Goal: Transaction & Acquisition: Purchase product/service

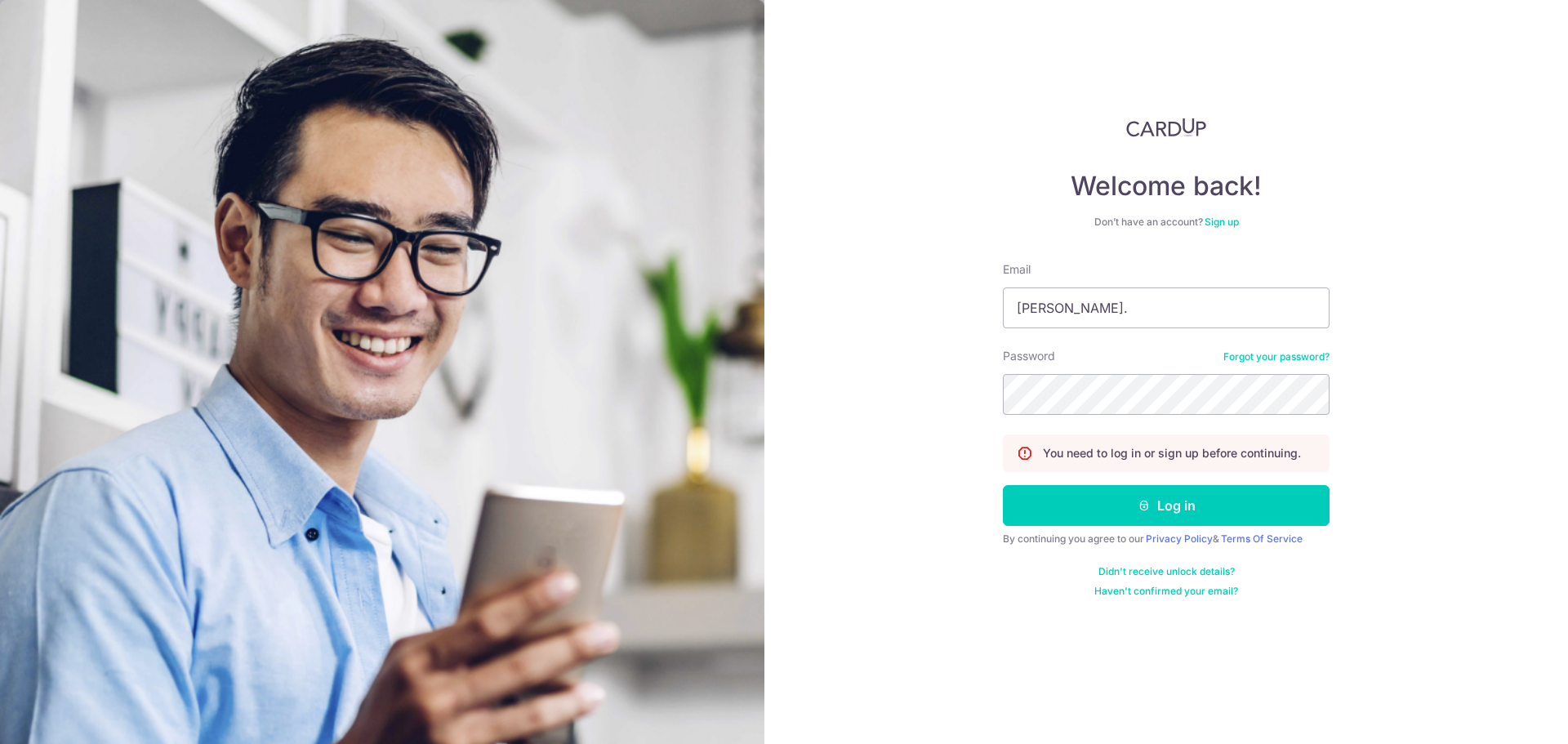
type input "[PERSON_NAME][EMAIL_ADDRESS][PERSON_NAME][DOMAIN_NAME]"
click at [1002, 485] on button "Log in" at bounding box center [1165, 506] width 327 height 41
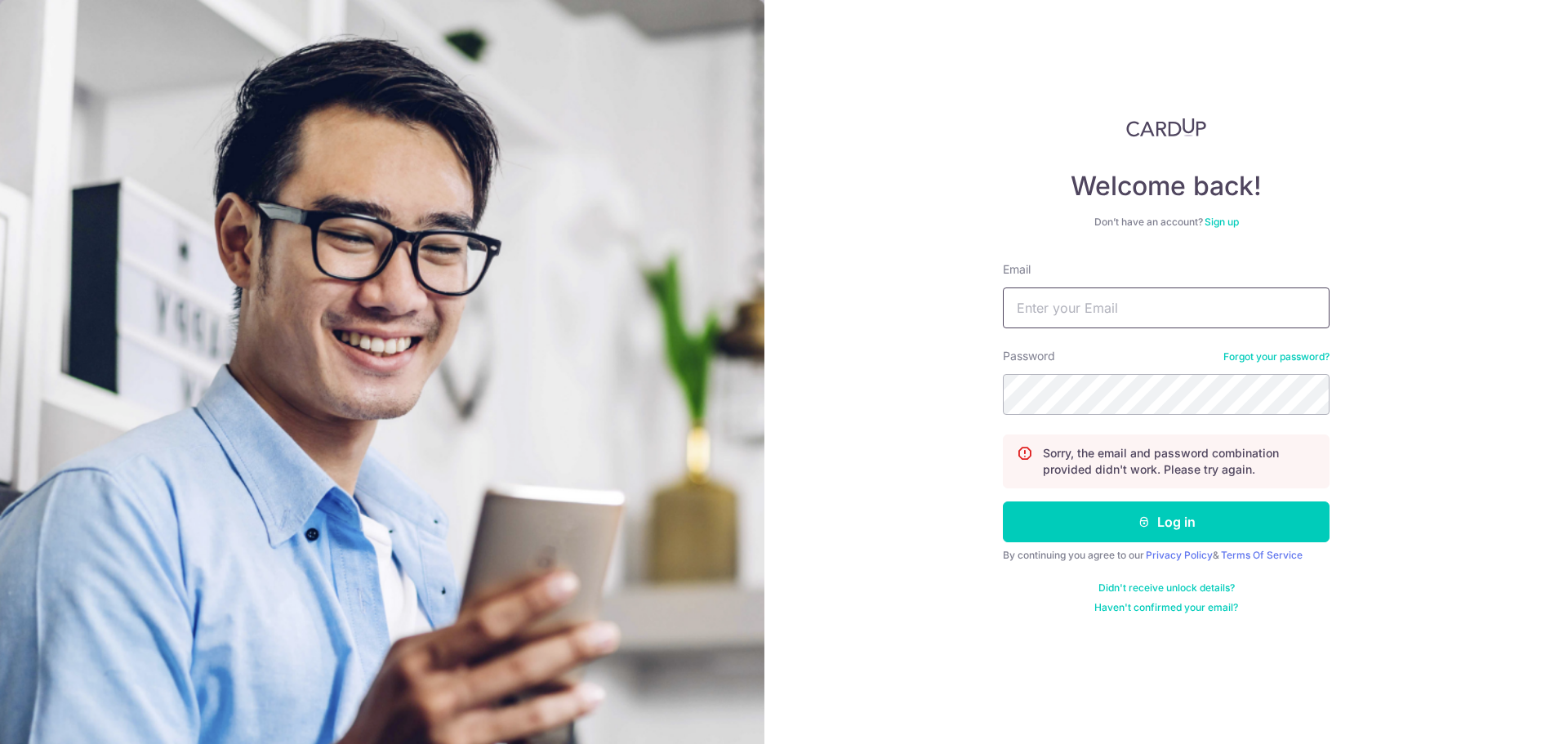
drag, startPoint x: 0, startPoint y: 0, endPoint x: 1122, endPoint y: 301, distance: 1161.7
click at [1122, 301] on input "Email" at bounding box center [1165, 308] width 327 height 41
type input "[PERSON_NAME][EMAIL_ADDRESS][PERSON_NAME][DOMAIN_NAME]"
click at [1002, 502] on button "Log in" at bounding box center [1165, 522] width 327 height 41
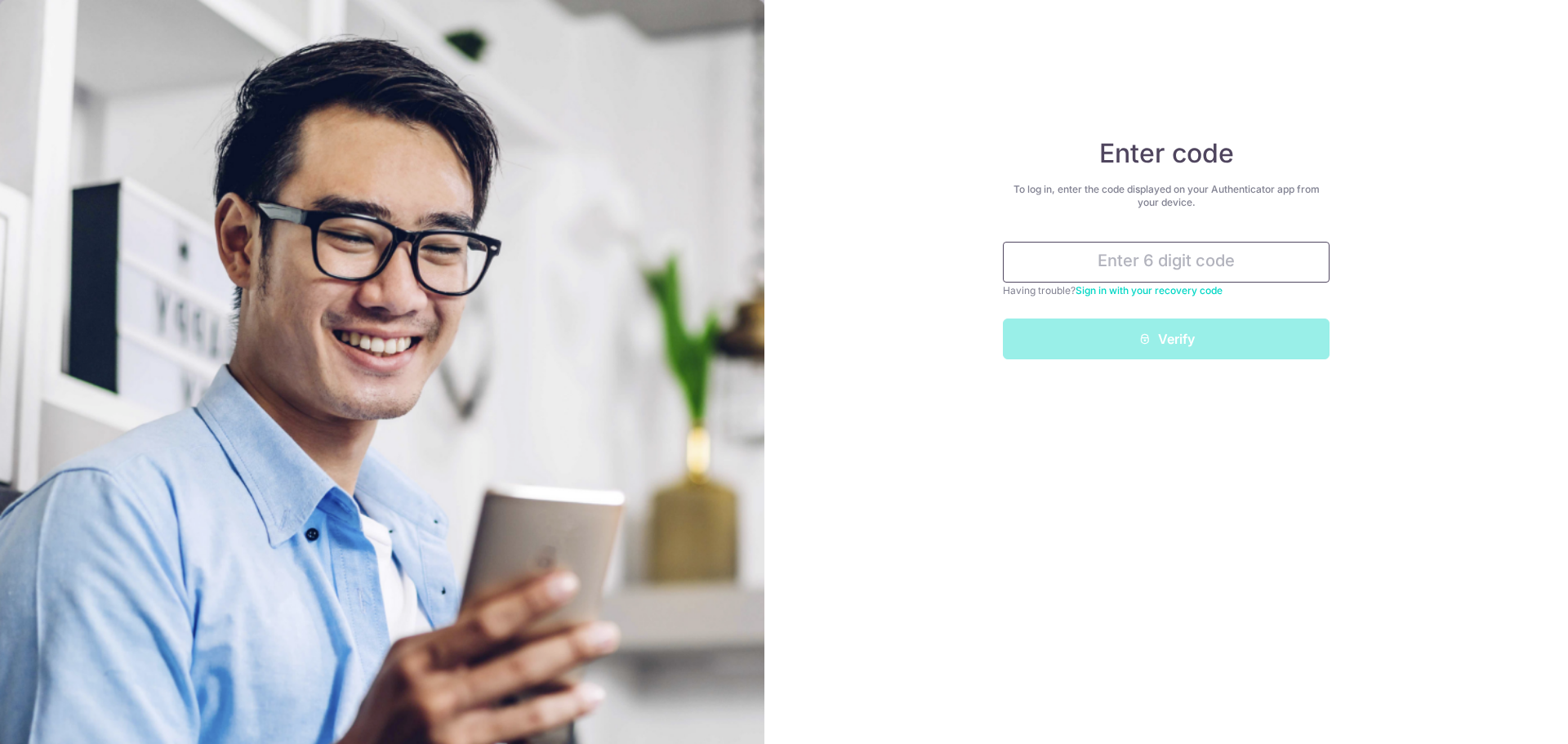
click at [1135, 251] on input "text" at bounding box center [1165, 263] width 327 height 41
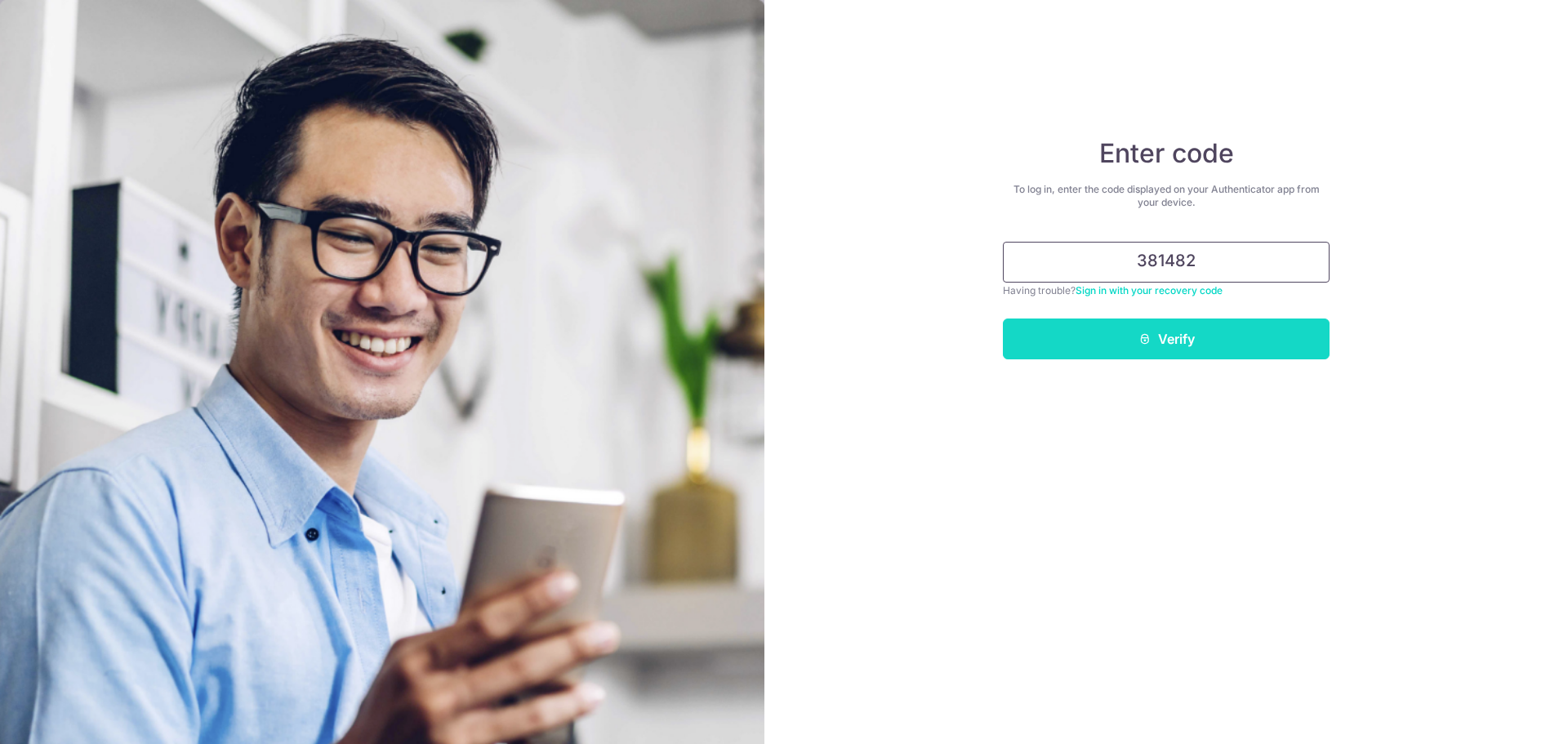
type input "381482"
click at [1141, 337] on icon "submit" at bounding box center [1145, 339] width 13 height 13
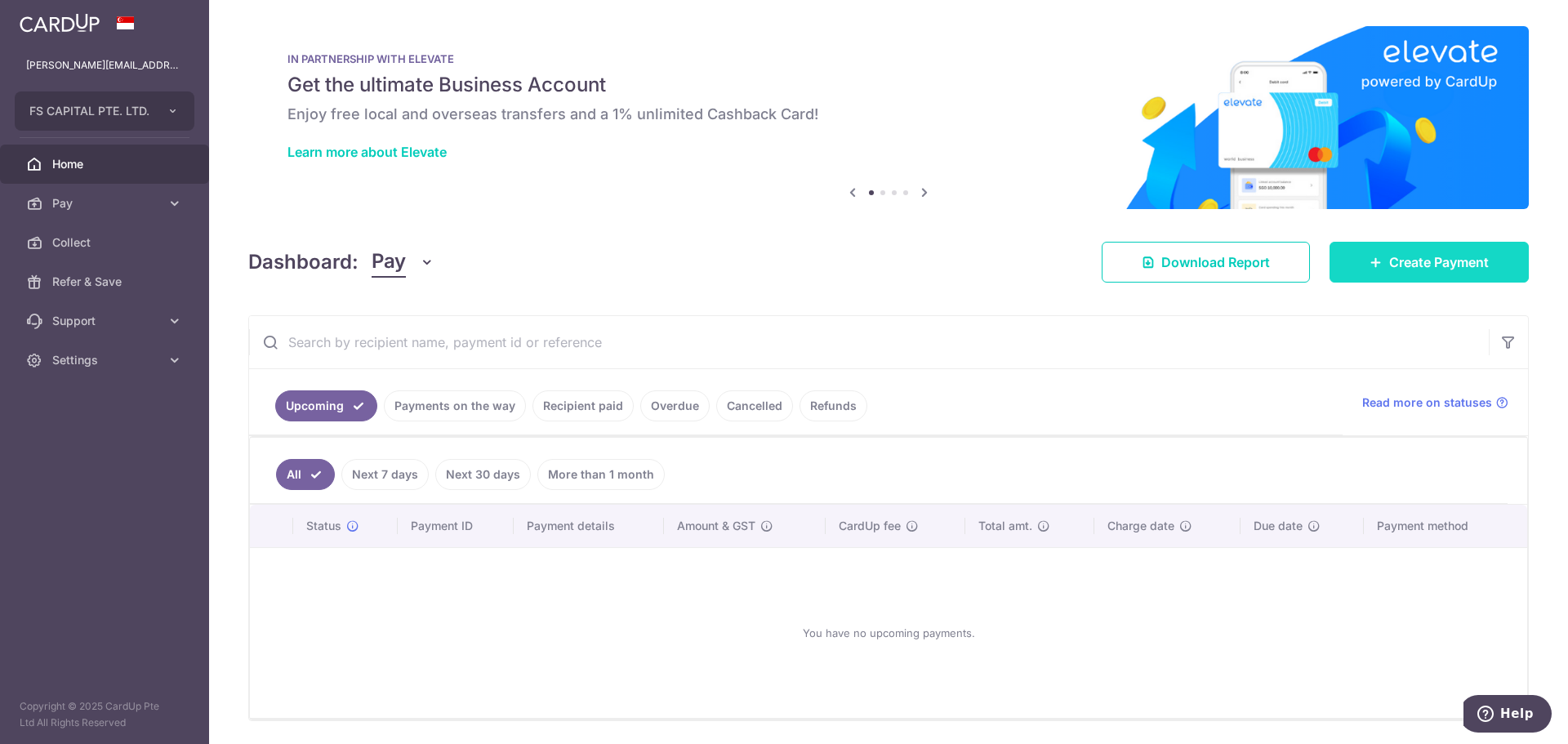
click at [1353, 264] on link "Create Payment" at bounding box center [1428, 263] width 199 height 41
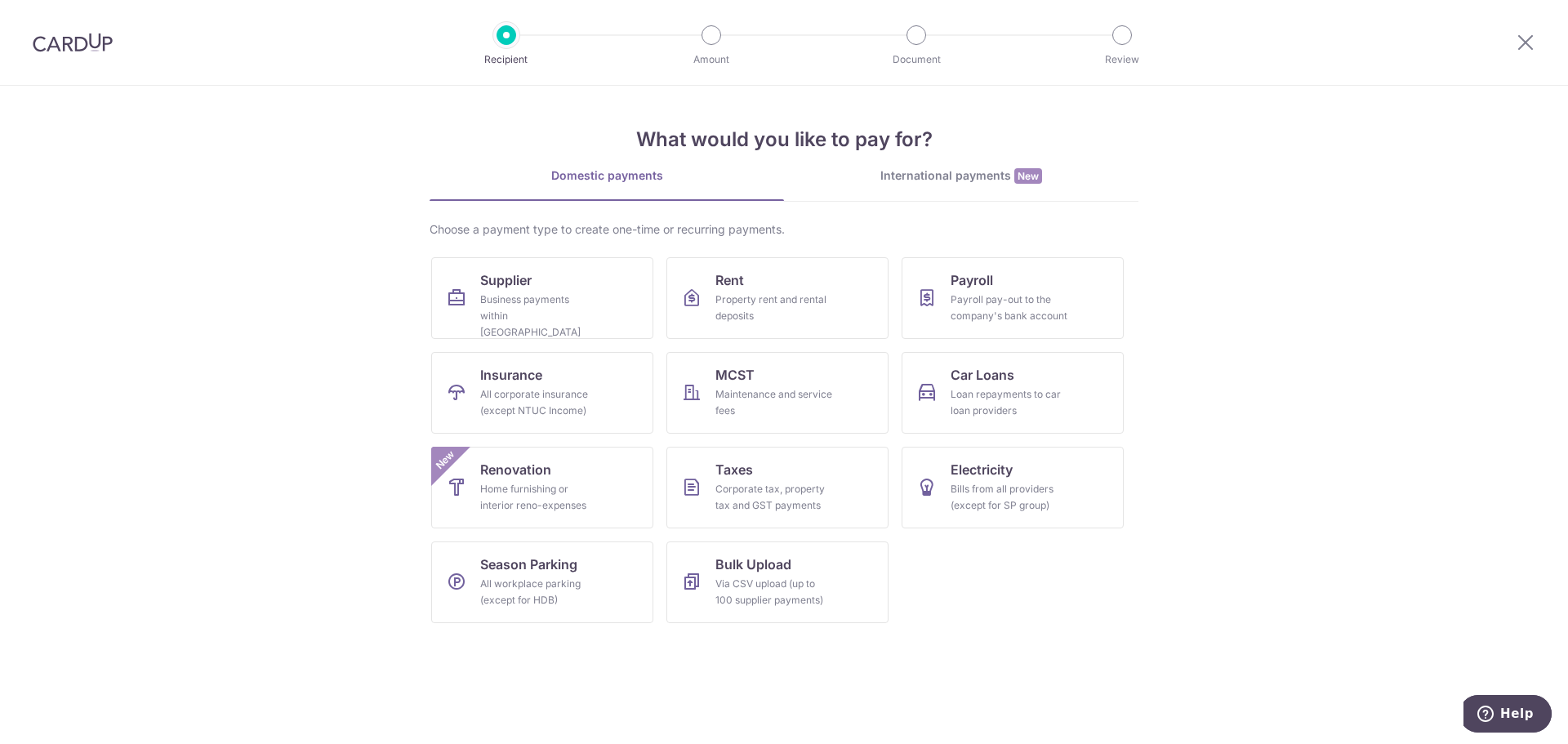
click at [929, 175] on div "International payments New" at bounding box center [960, 176] width 355 height 17
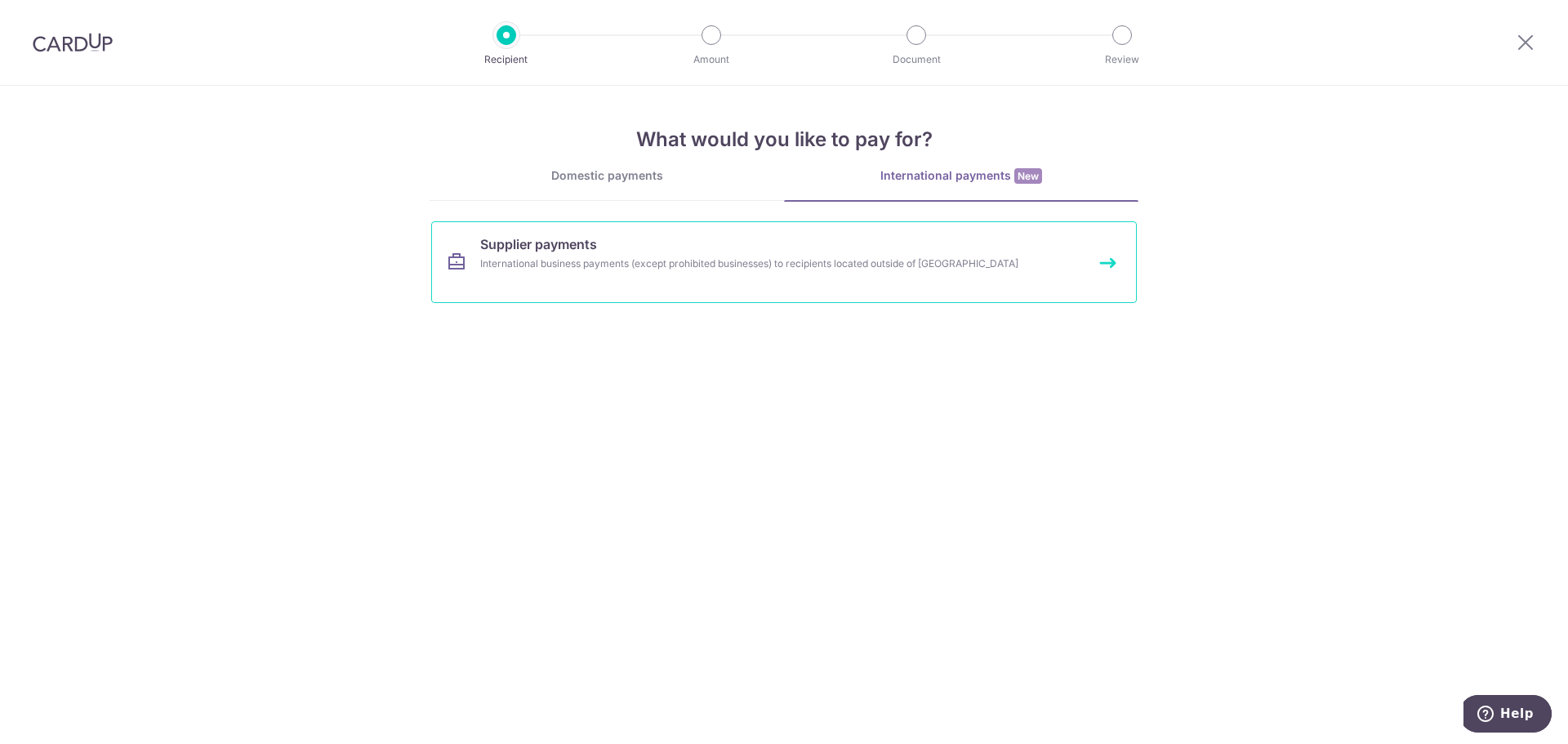
click at [764, 296] on link "Supplier payments International business payments (except prohibited businesses…" at bounding box center [784, 263] width 705 height 82
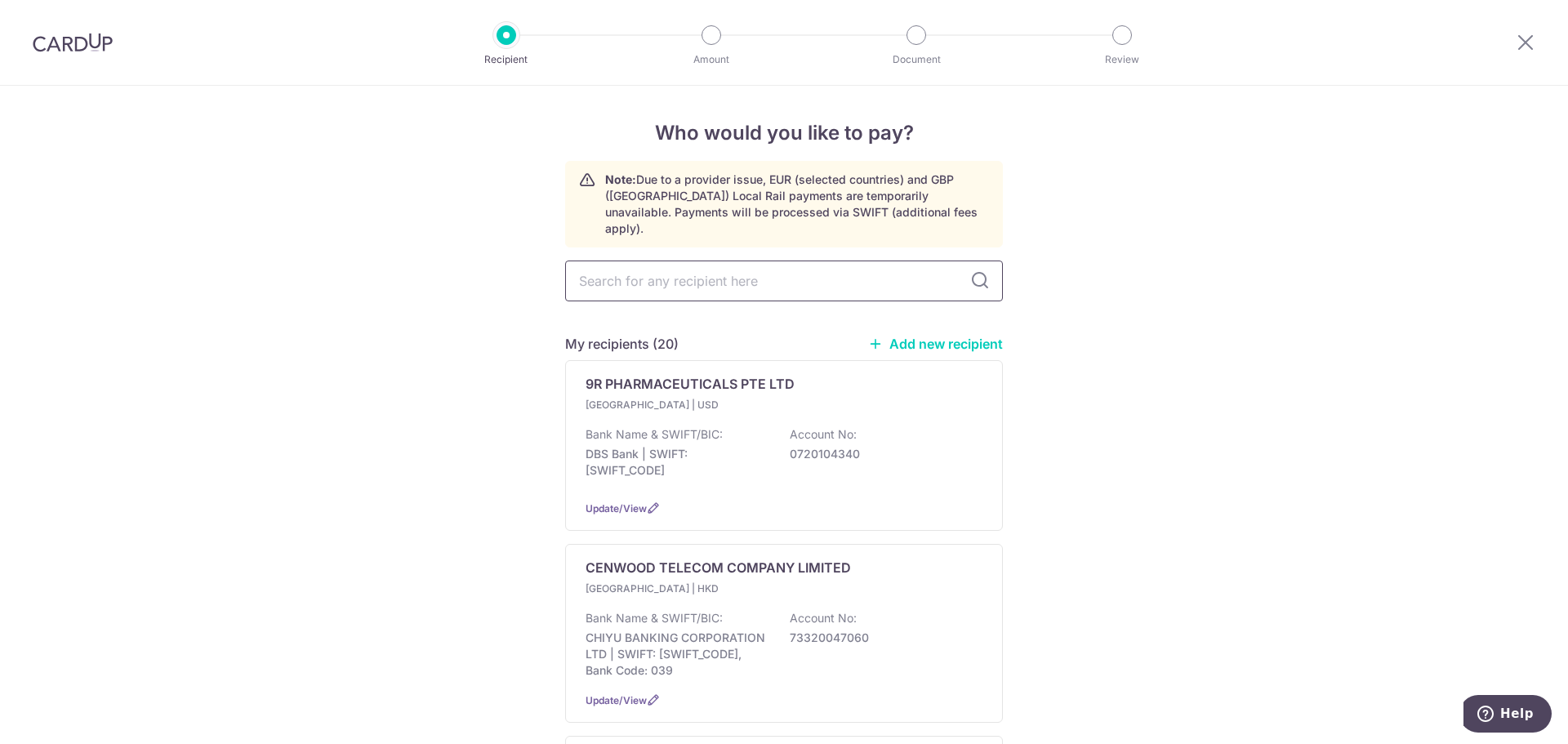
click at [669, 277] on input "text" at bounding box center [784, 281] width 437 height 41
type input "top"
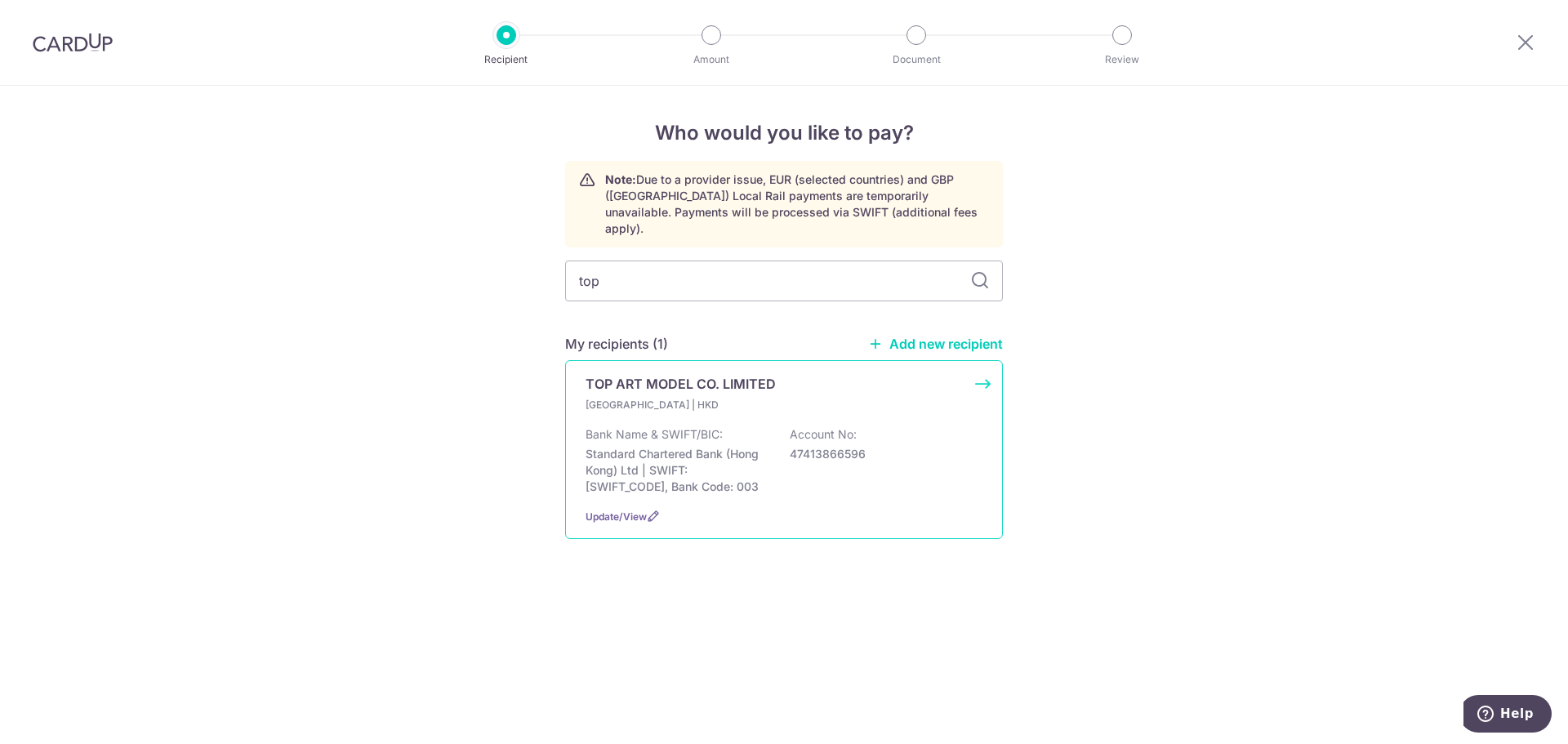
click at [683, 426] on p "Bank Name & SWIFT/BIC:" at bounding box center [653, 435] width 137 height 17
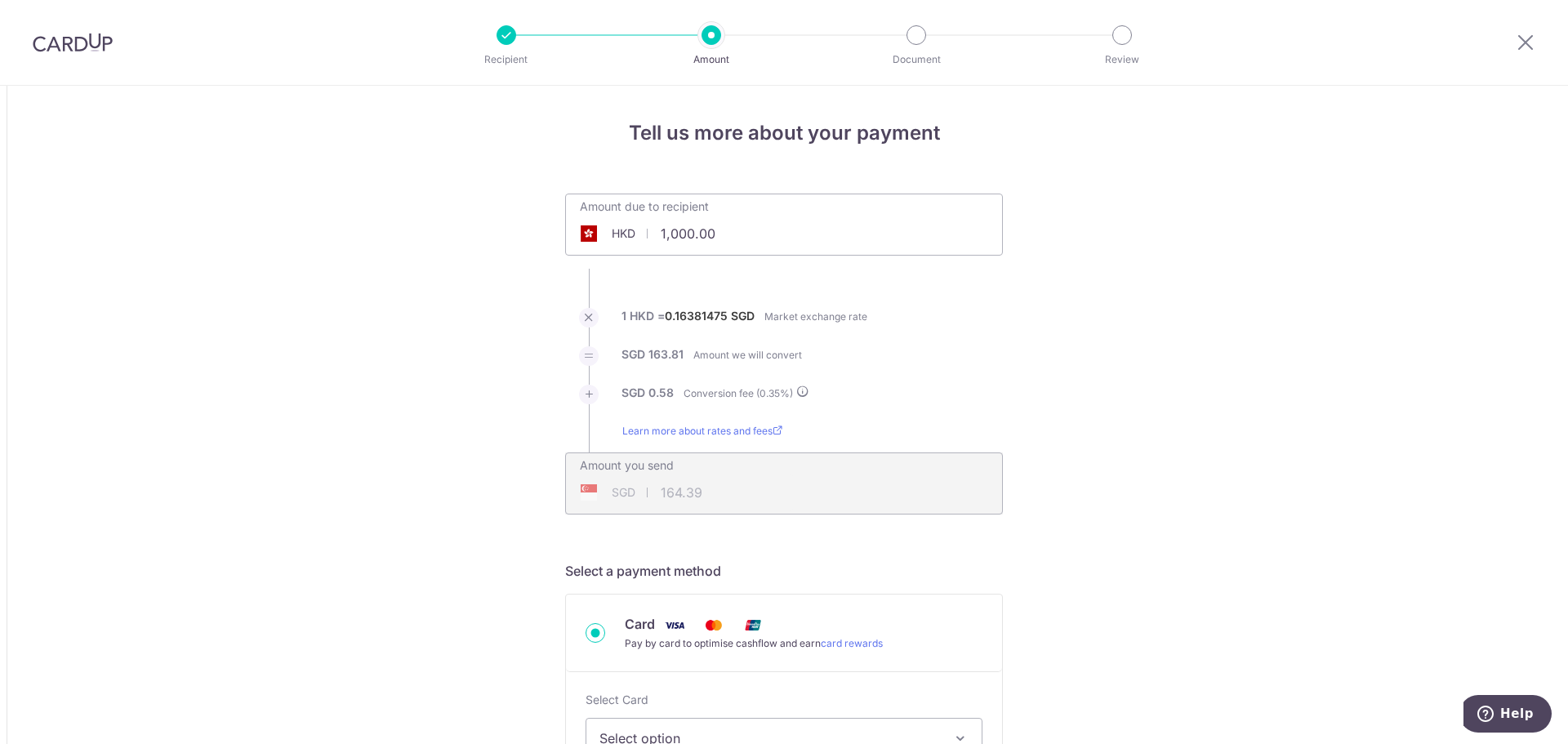
drag, startPoint x: 733, startPoint y: 234, endPoint x: 526, endPoint y: 220, distance: 207.5
paste input "40,278.25"
type input "40,278.25"
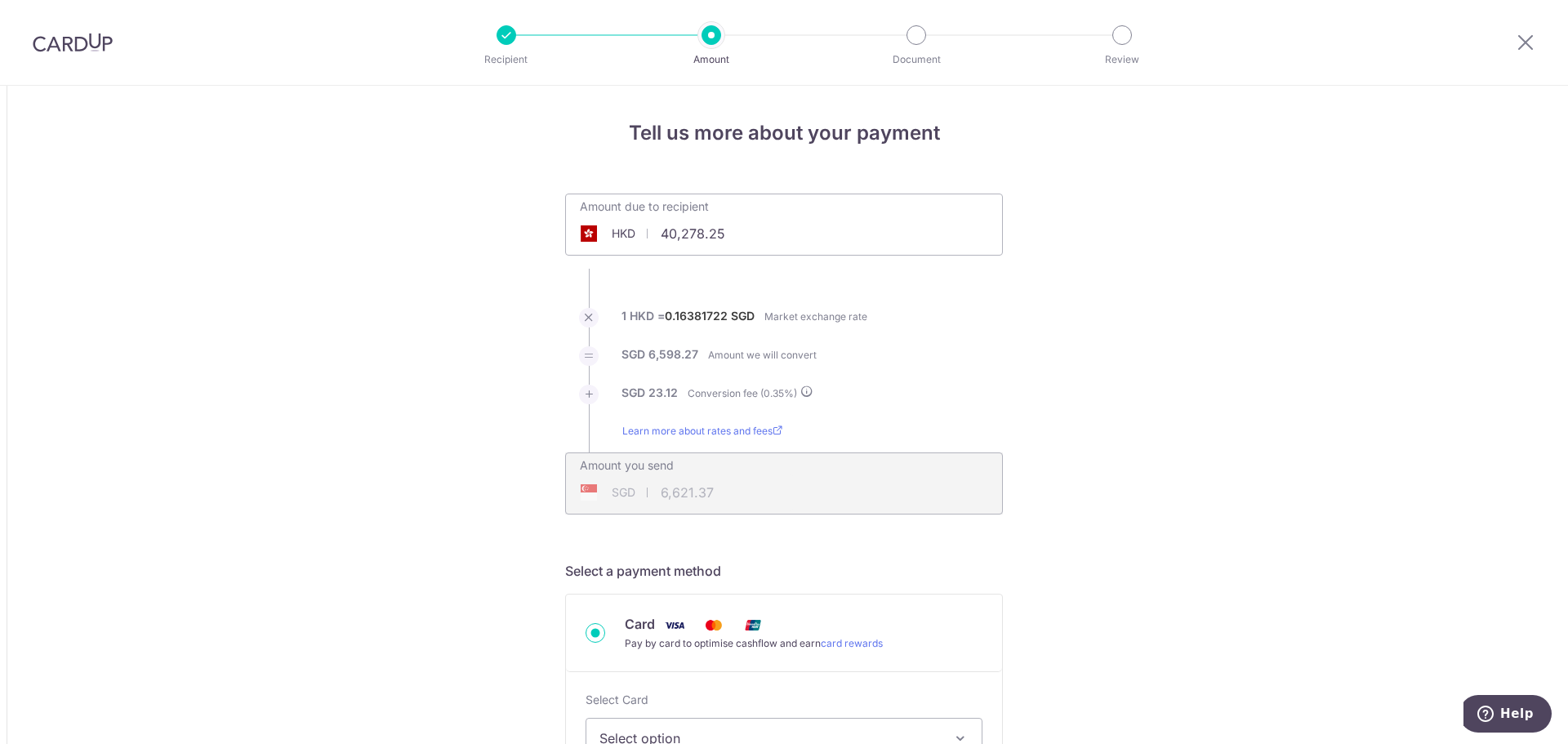
type input "6,621.37"
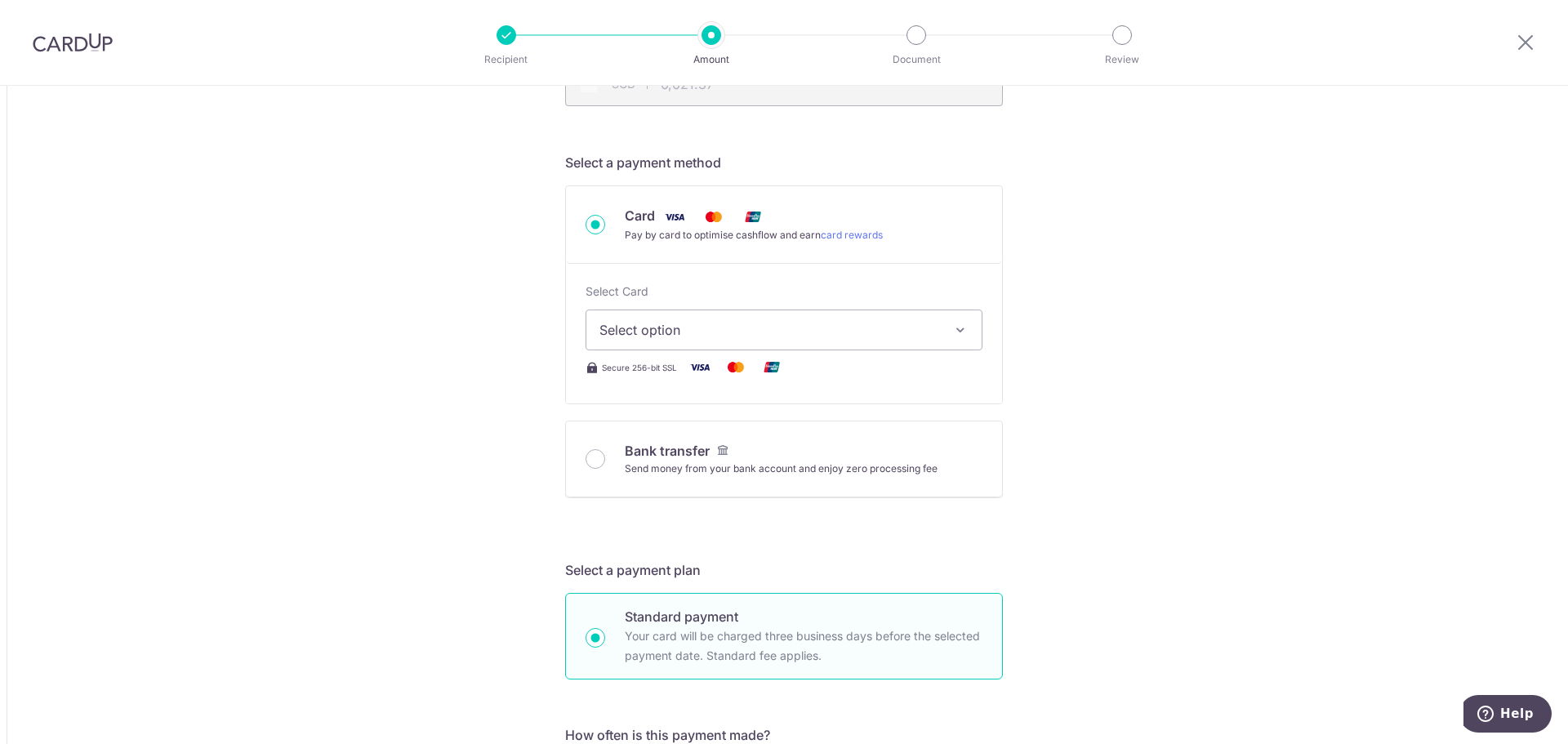
scroll to position [572, 0]
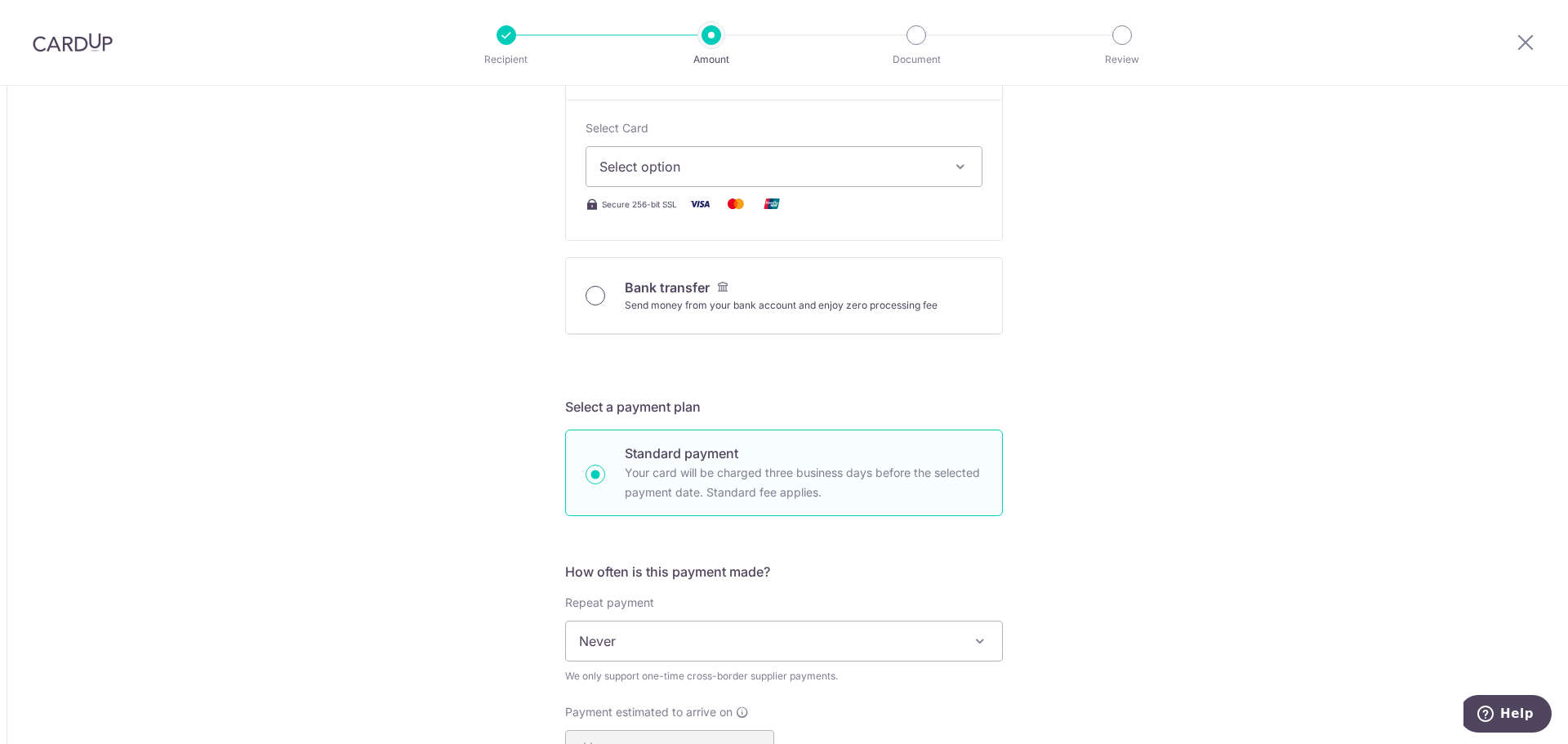
click at [585, 300] on input "Bank transfer Send money from your bank account and enjoy zero processing fee" at bounding box center [595, 295] width 20 height 20
radio input "true"
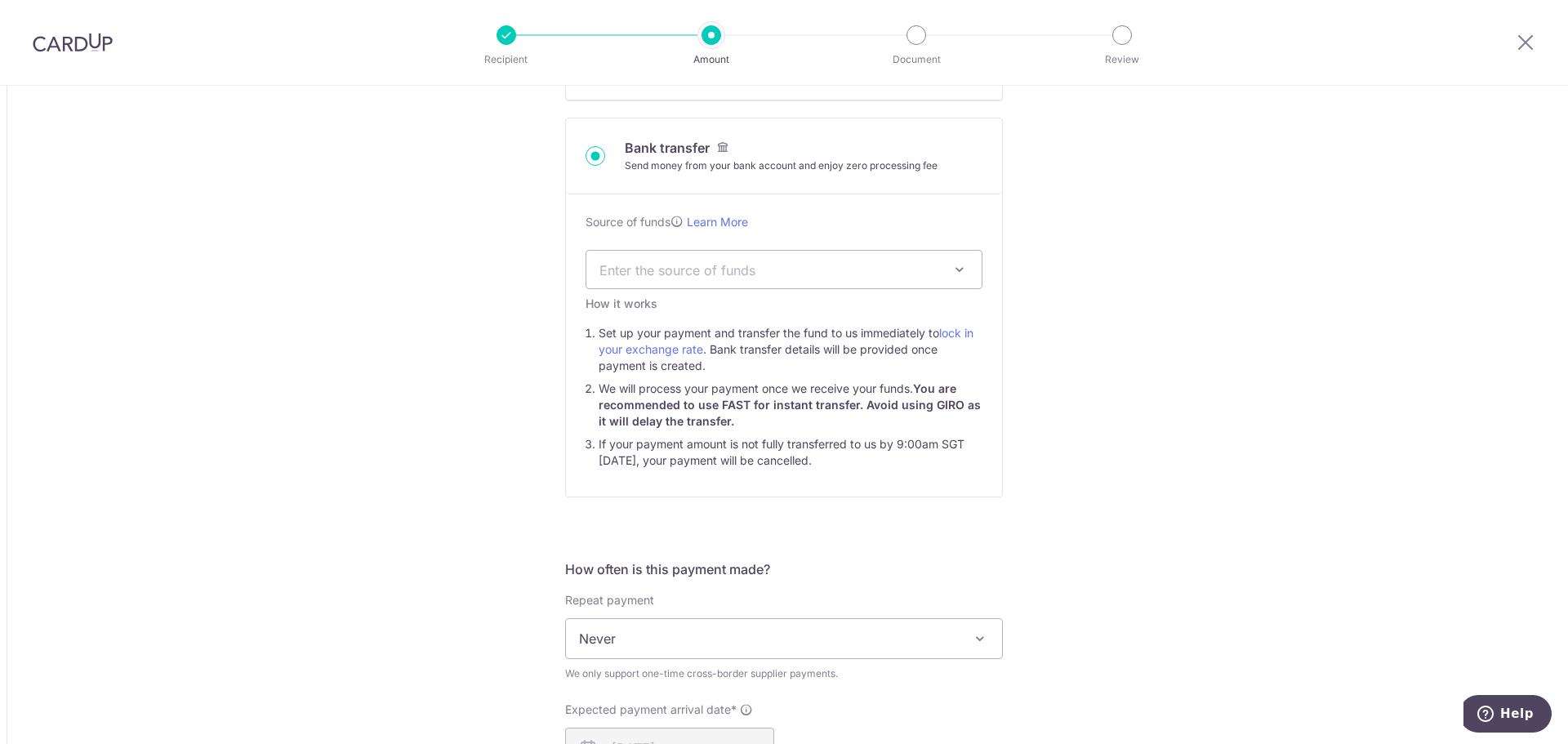
type input "40,278.25"
type input "6,610.89"
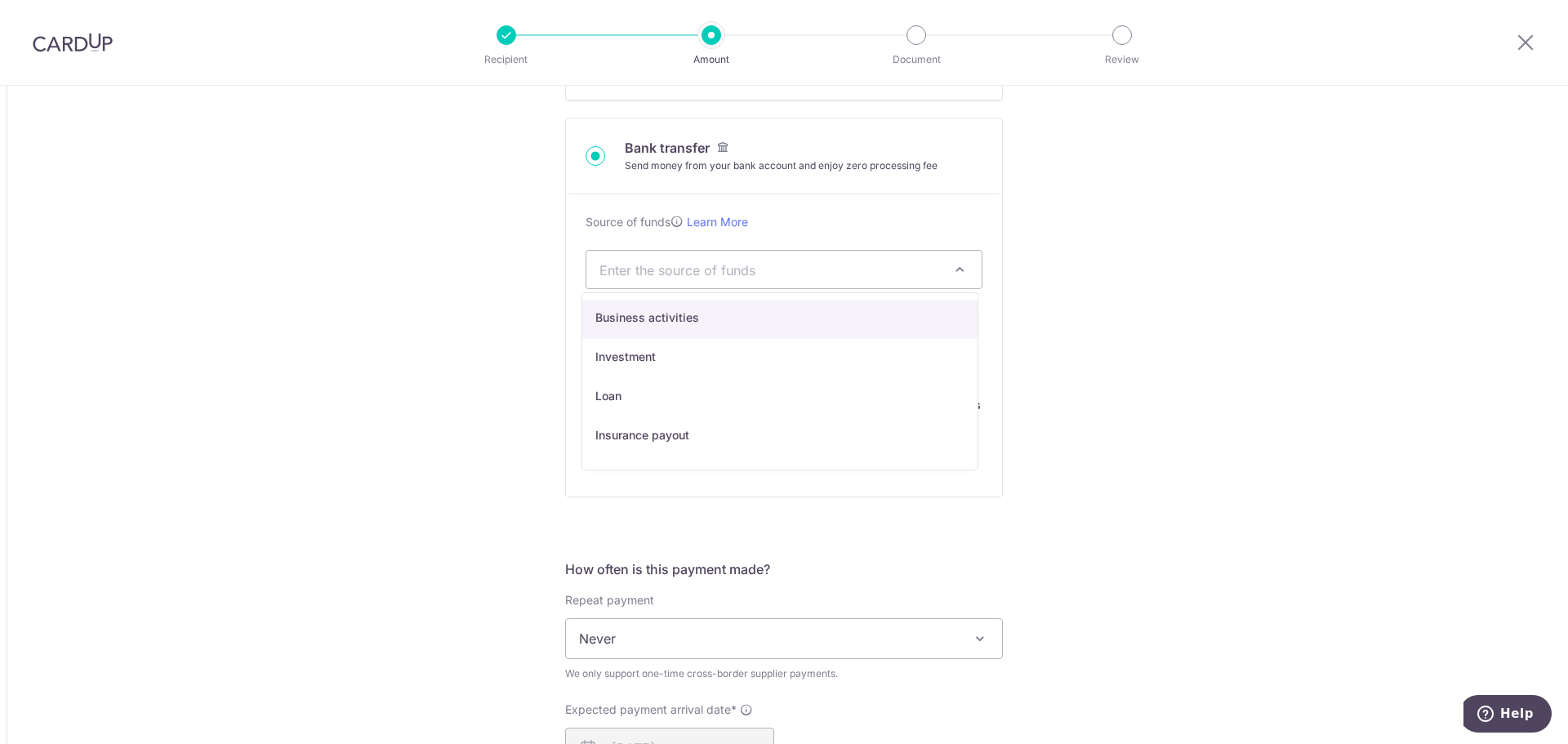
click at [690, 262] on span "Enter the source of funds" at bounding box center [771, 269] width 342 height 18
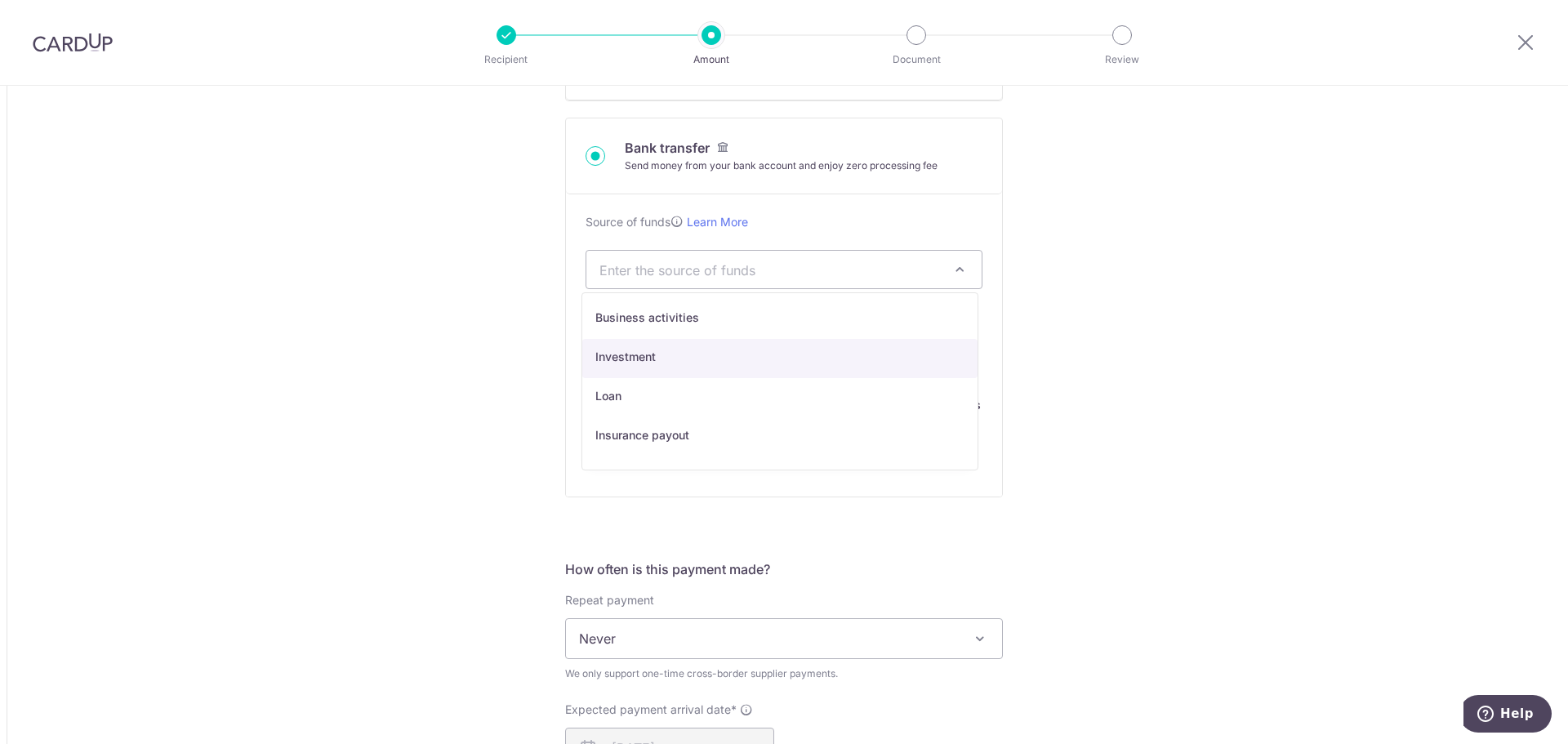
select select "2"
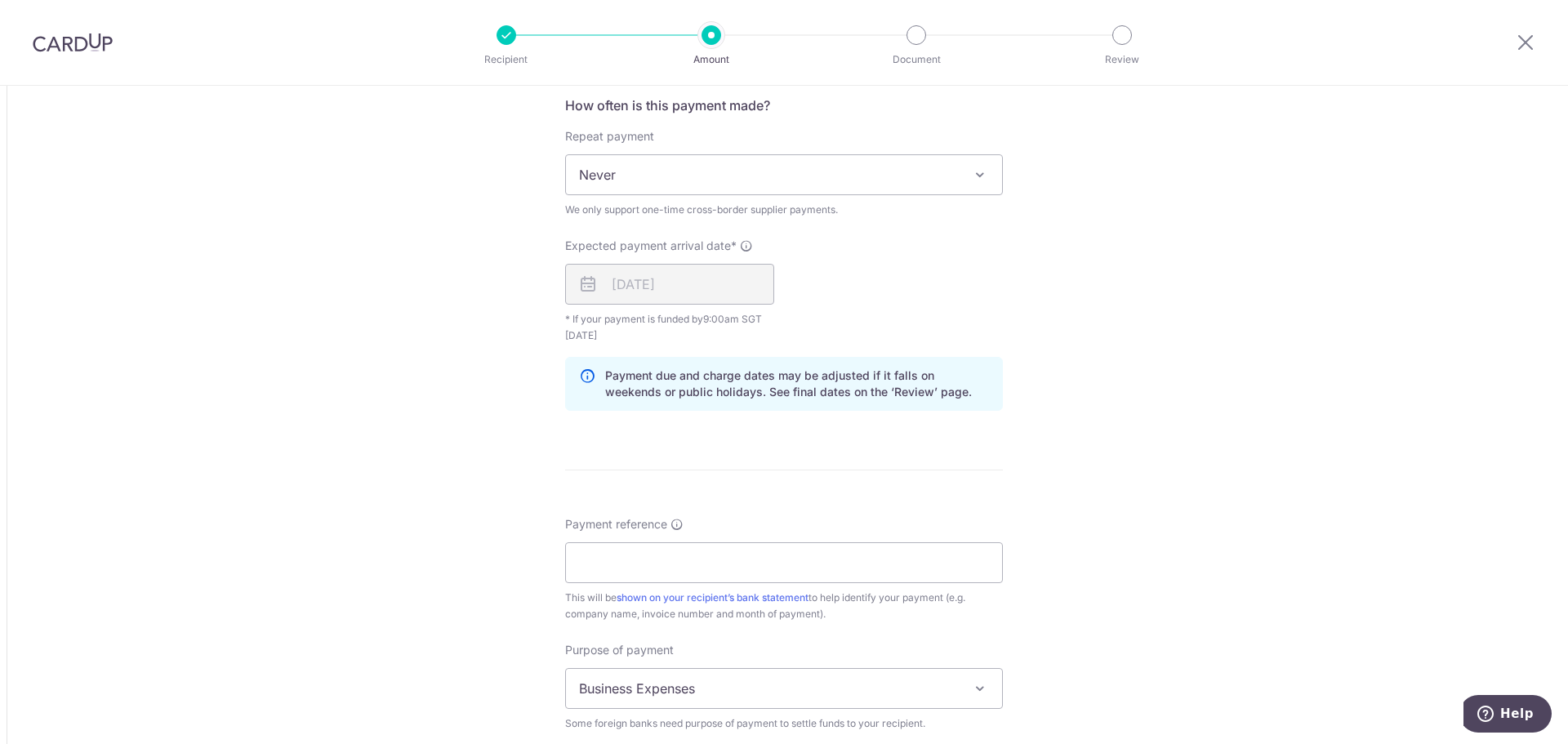
scroll to position [1225, 0]
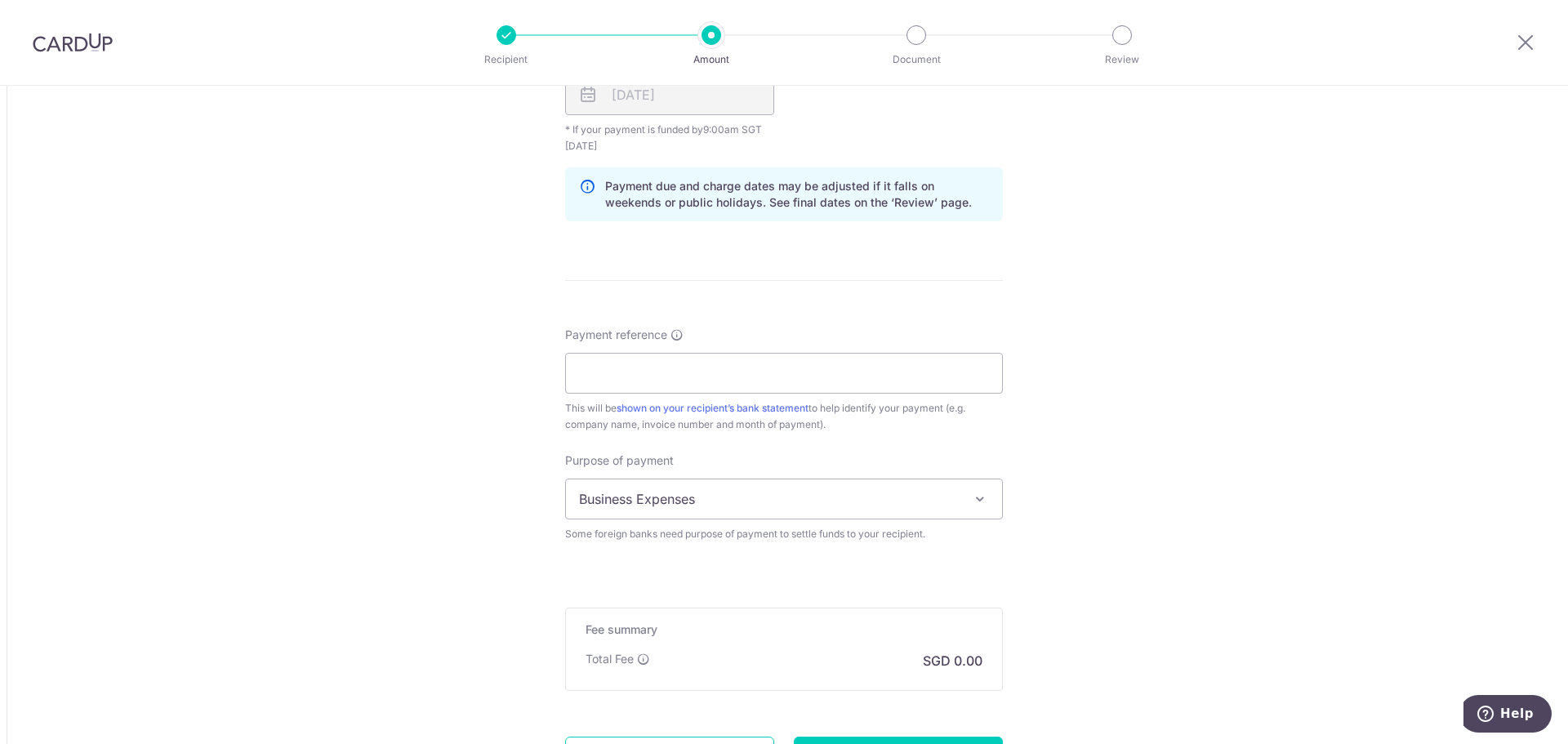
click at [651, 486] on span "Business Expenses" at bounding box center [784, 499] width 436 height 39
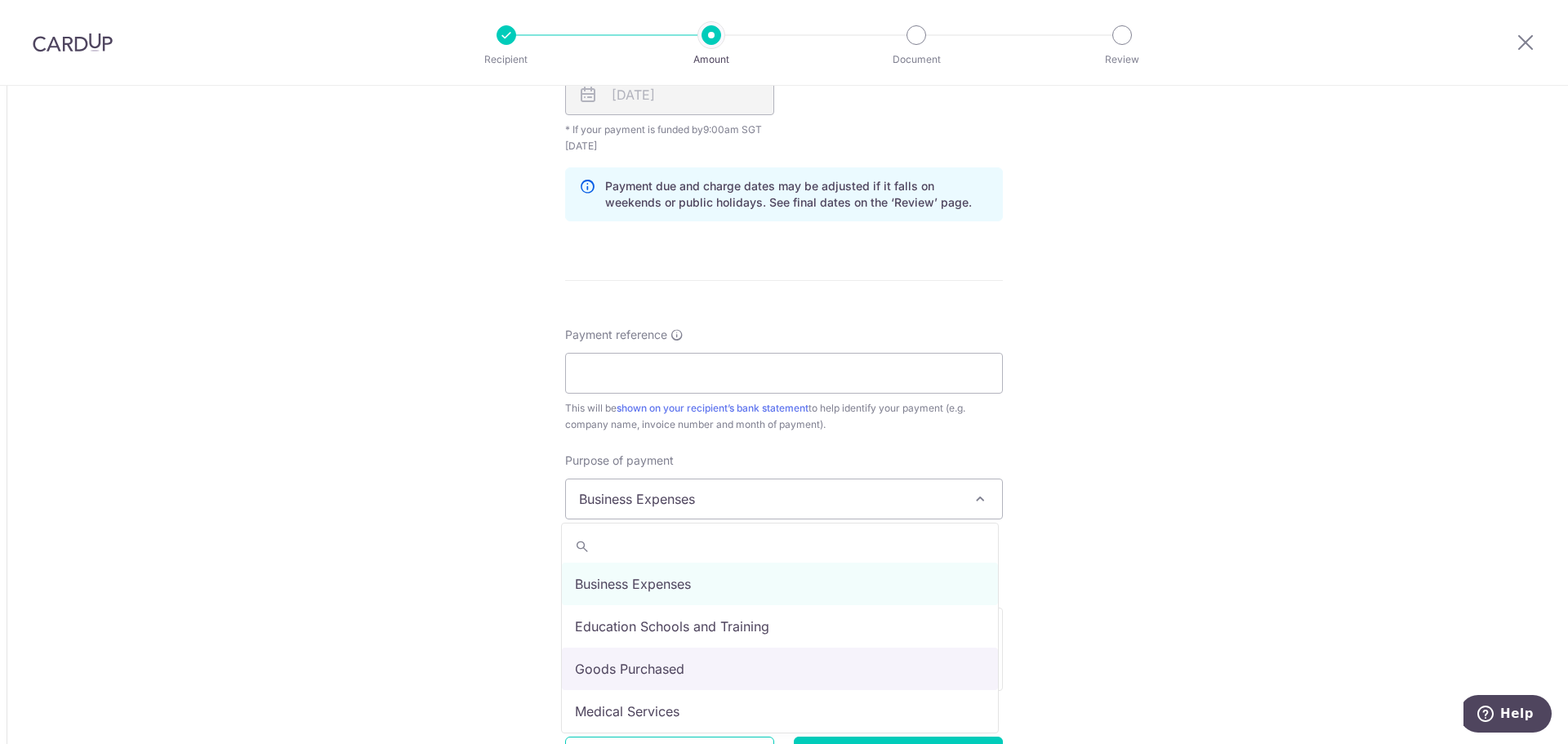
select select "Goods Purchased"
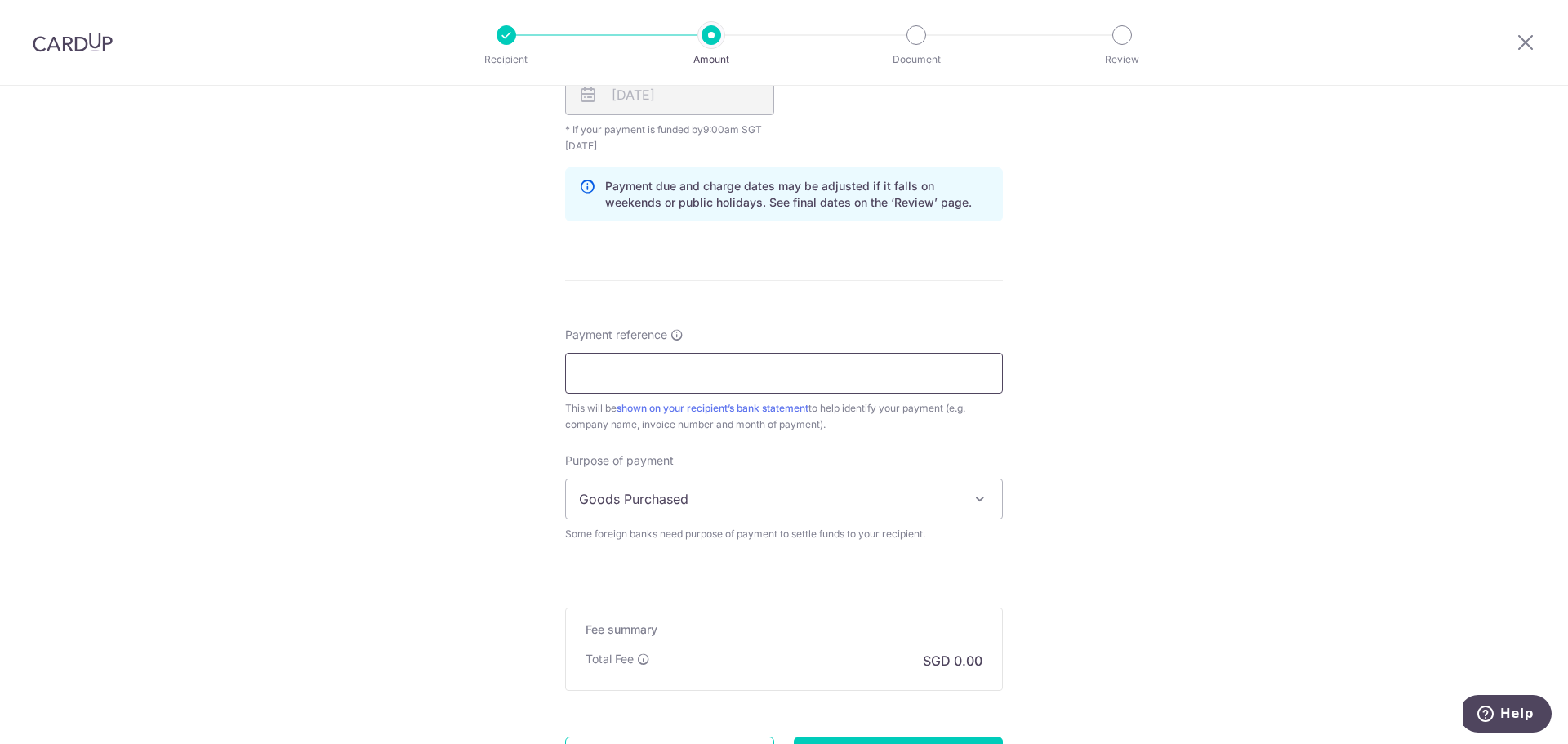
click at [623, 367] on input "Payment reference" at bounding box center [784, 373] width 437 height 41
paste input "TP20250729"
click at [600, 370] on input "TP20250729" at bounding box center [784, 373] width 437 height 41
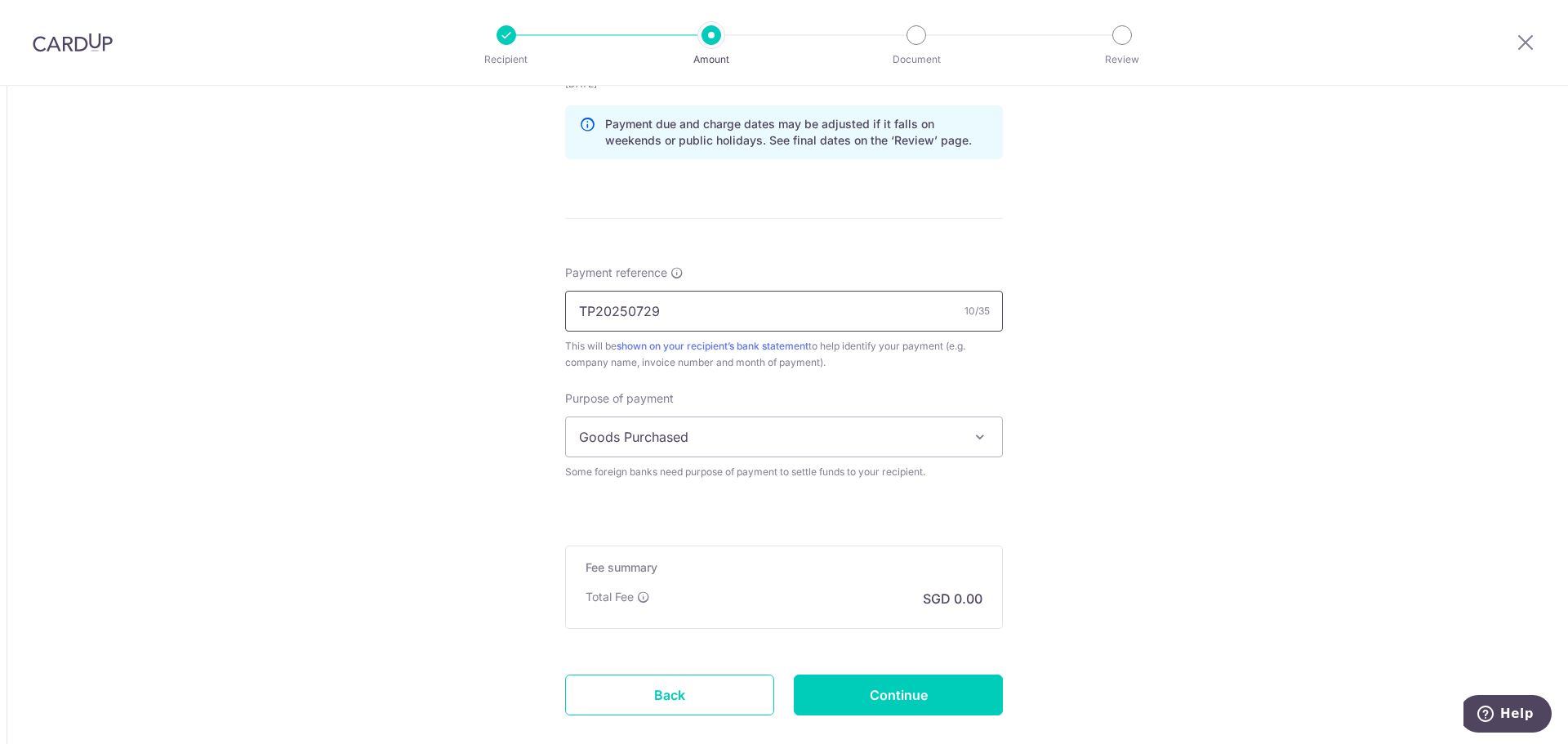
scroll to position [1382, 0]
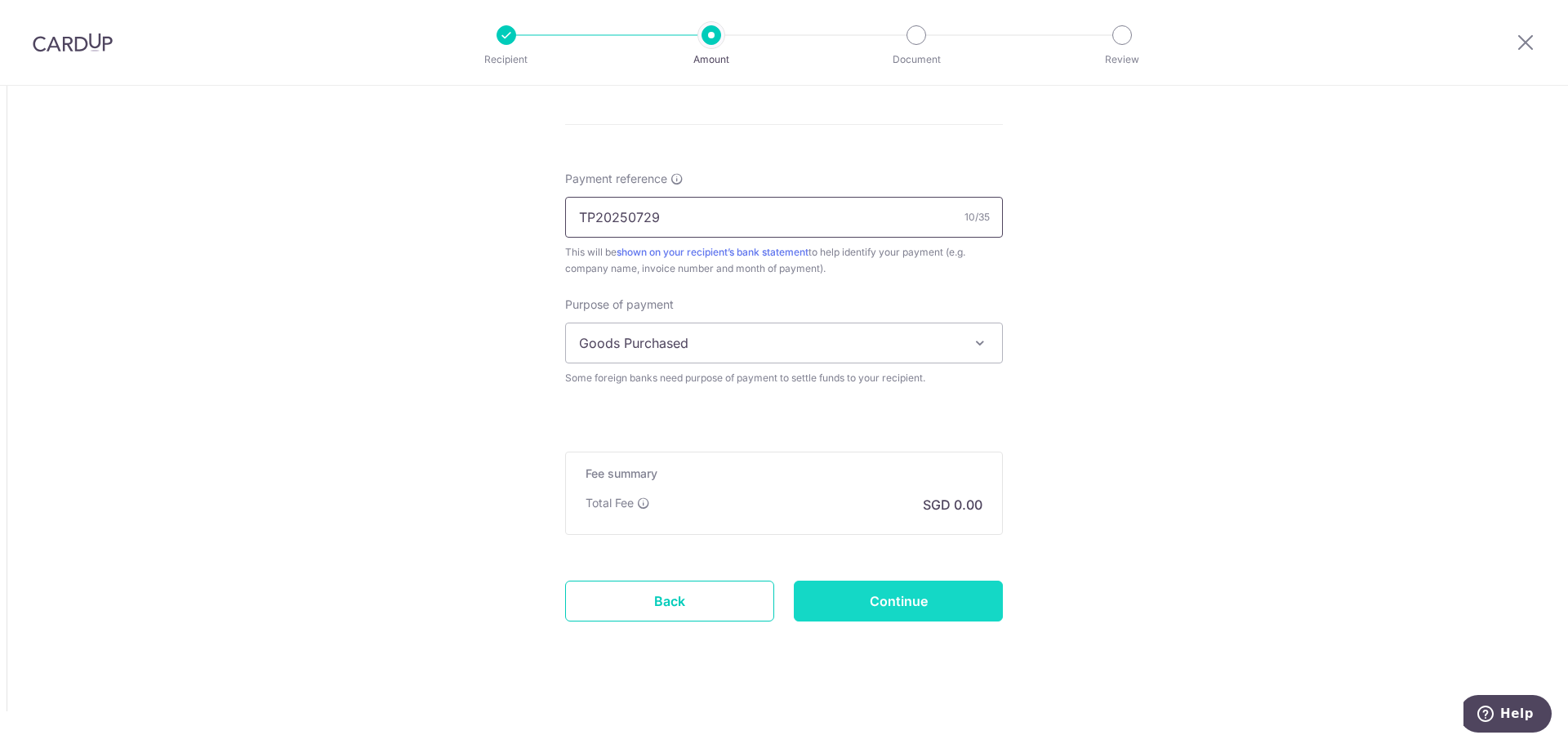
type input "TP20250729"
click at [816, 589] on input "Continue" at bounding box center [898, 602] width 209 height 41
type input "Create Schedule"
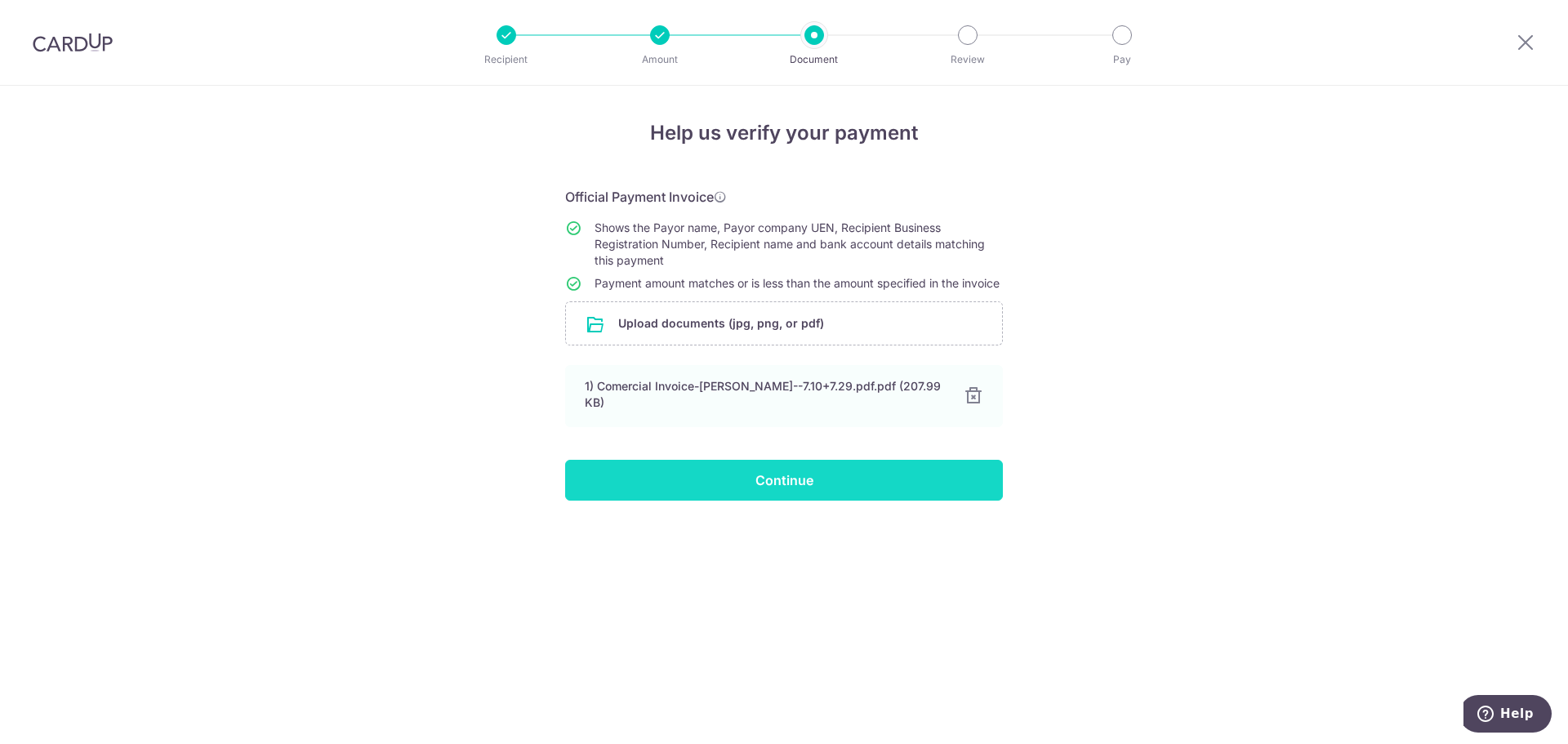
click at [726, 470] on input "Continue" at bounding box center [784, 480] width 437 height 41
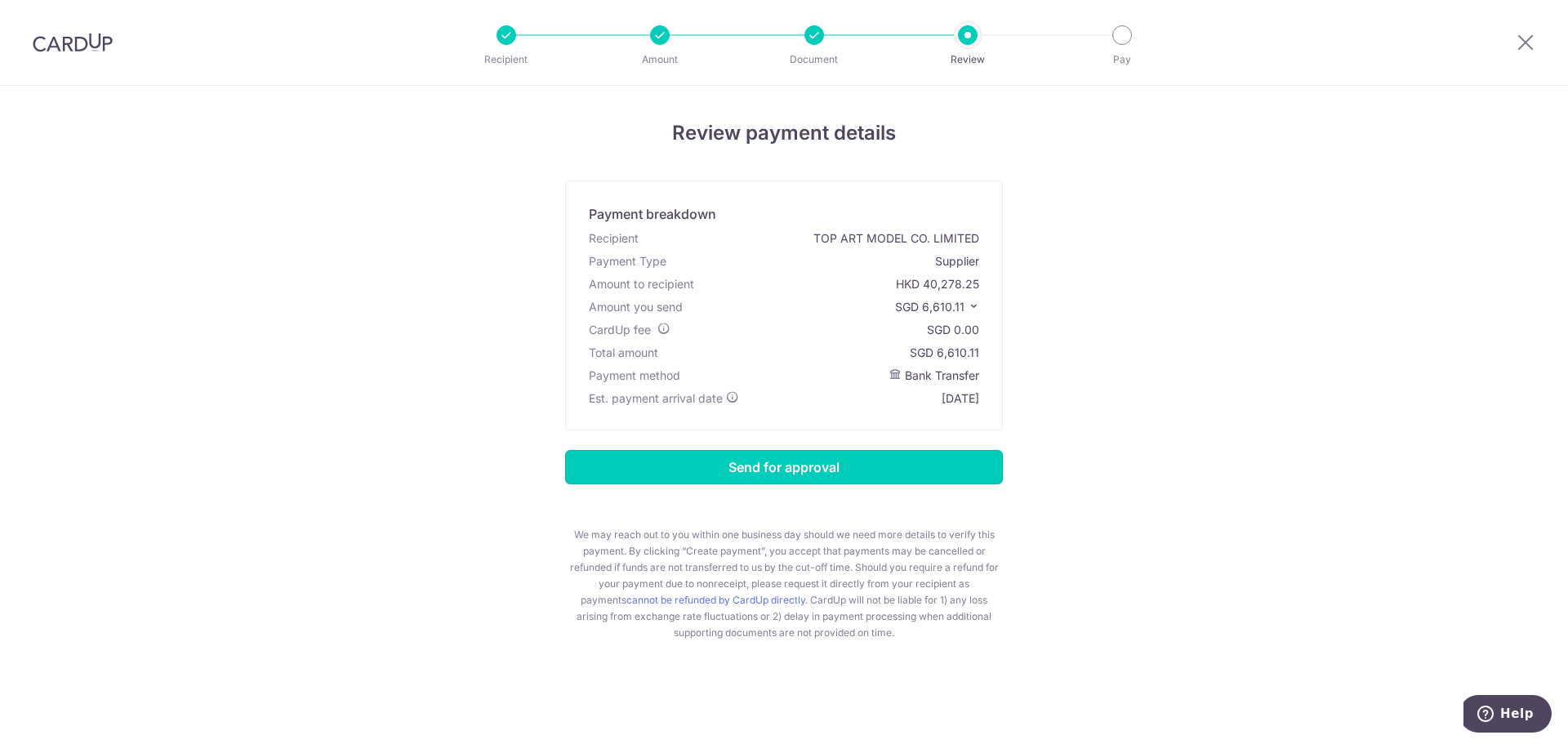
click at [733, 453] on input "Send for approval" at bounding box center [784, 467] width 437 height 34
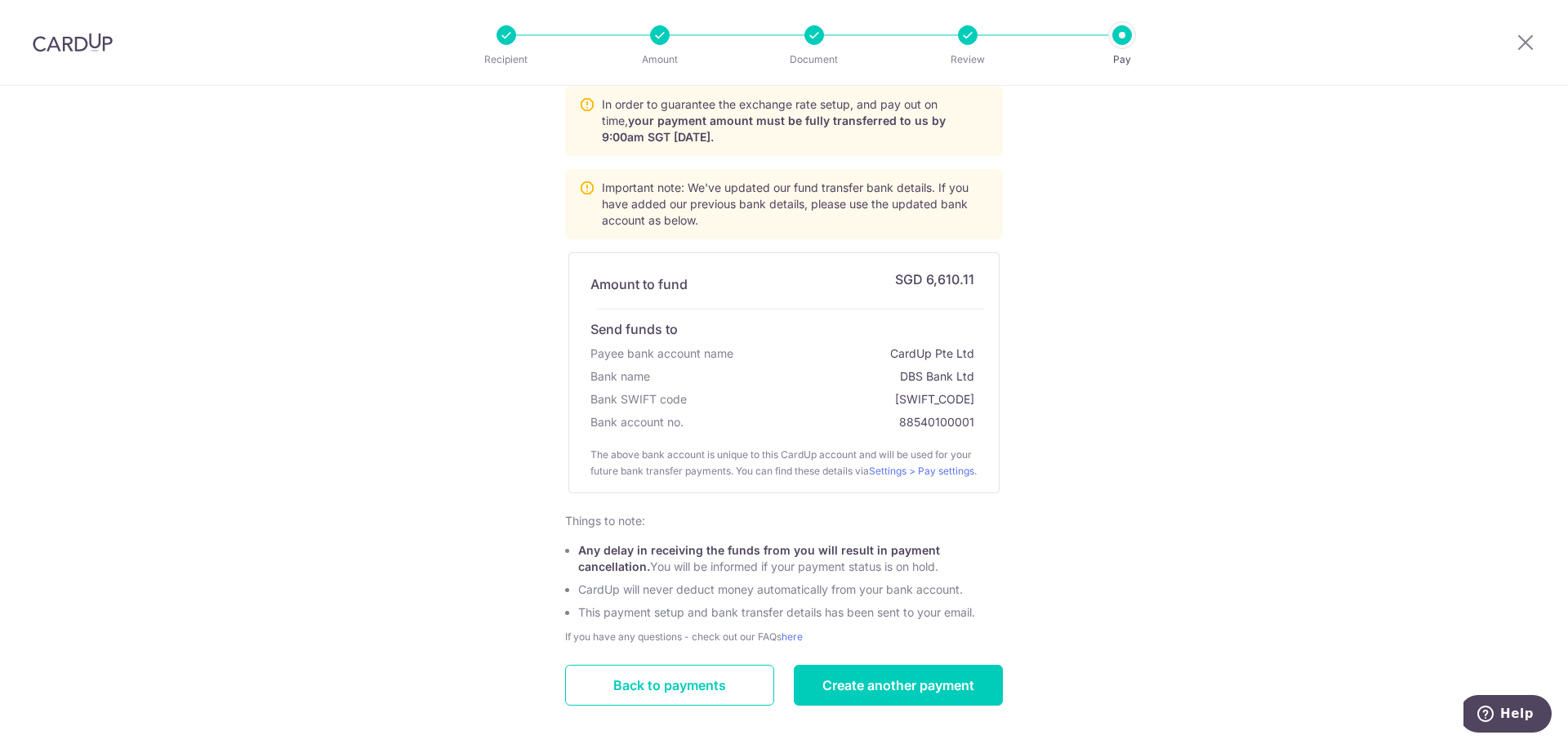
scroll to position [172, 0]
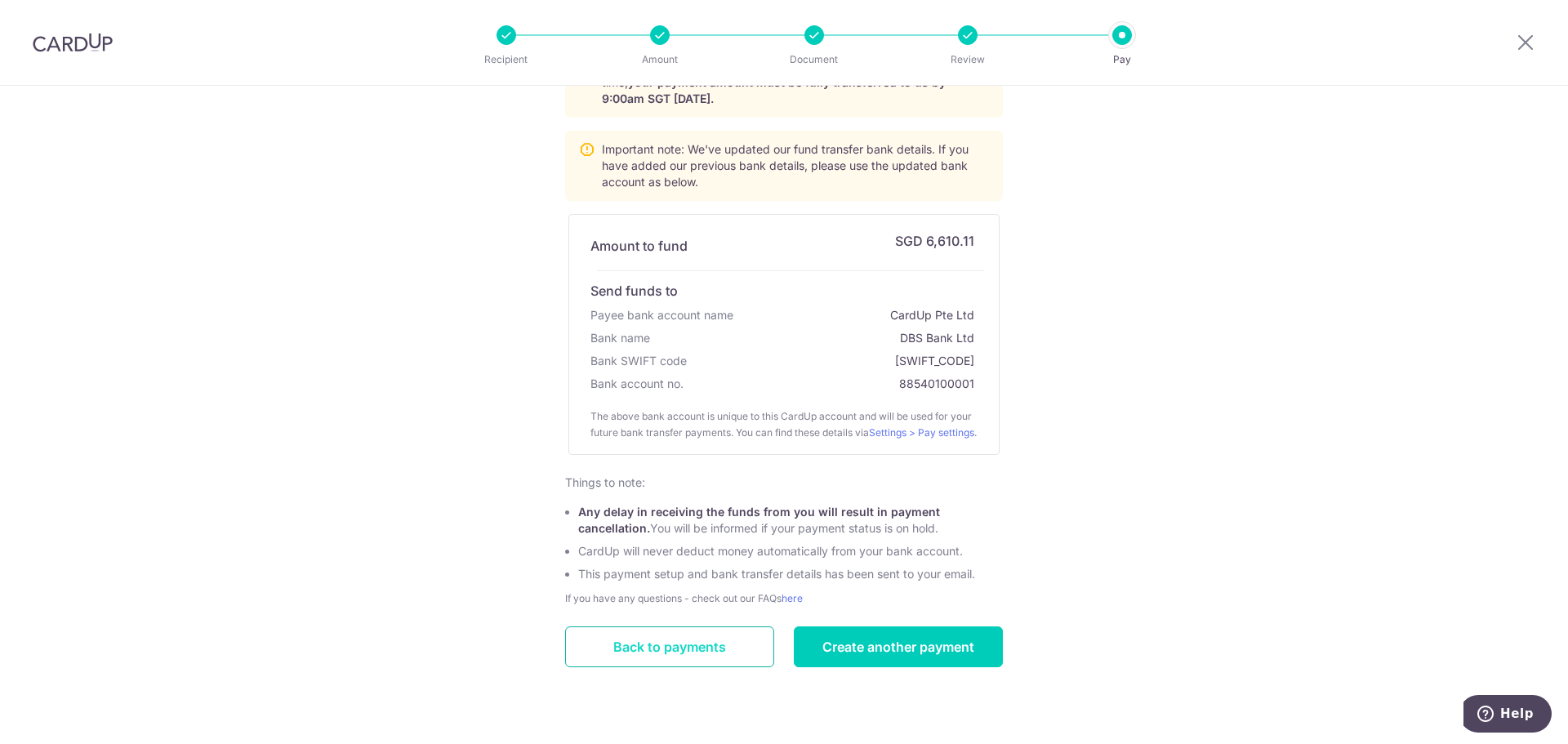
click at [730, 652] on link "Back to payments" at bounding box center [669, 647] width 209 height 41
